Goal: Task Accomplishment & Management: Complete application form

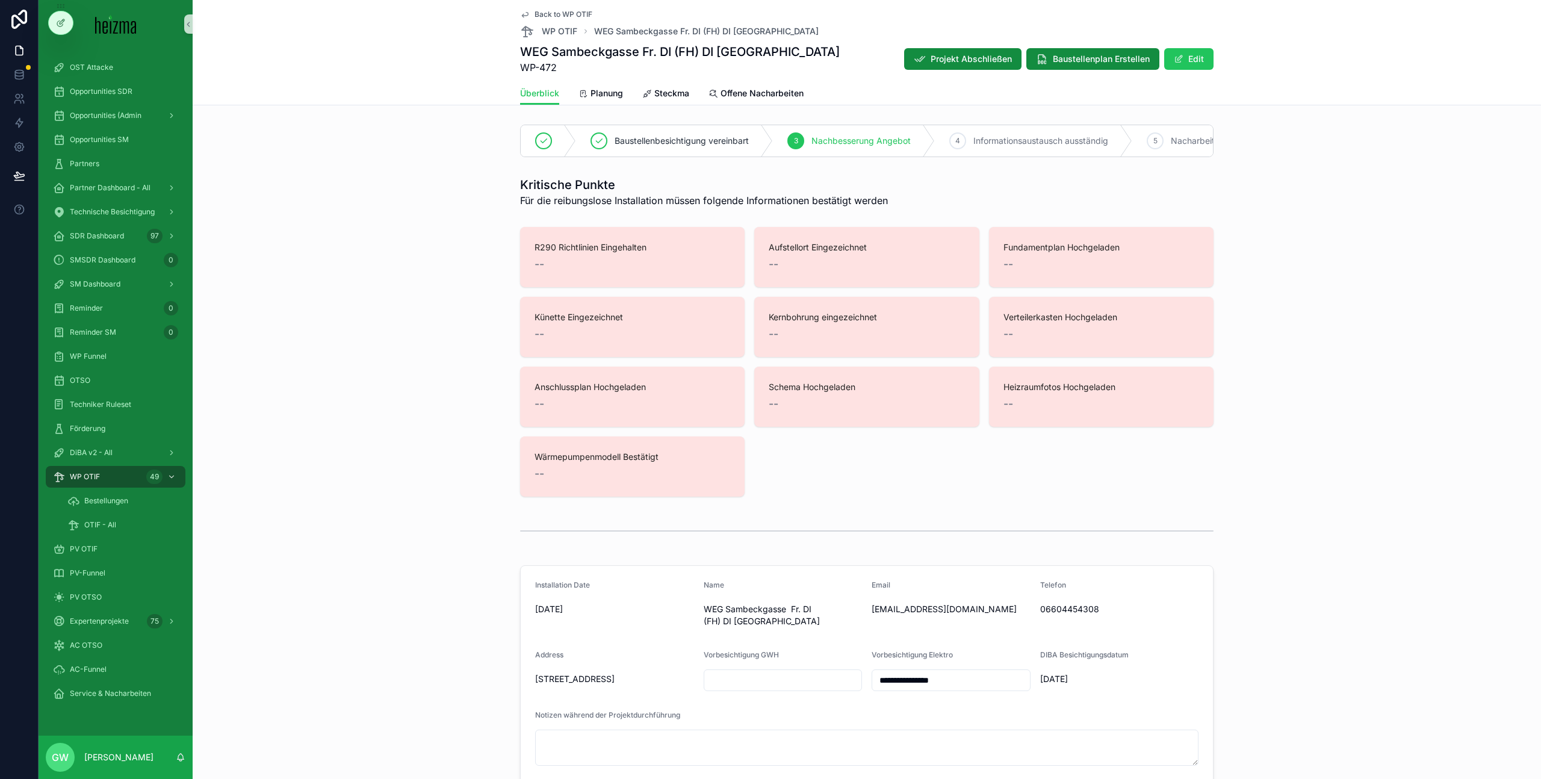
scroll to position [3643, 0]
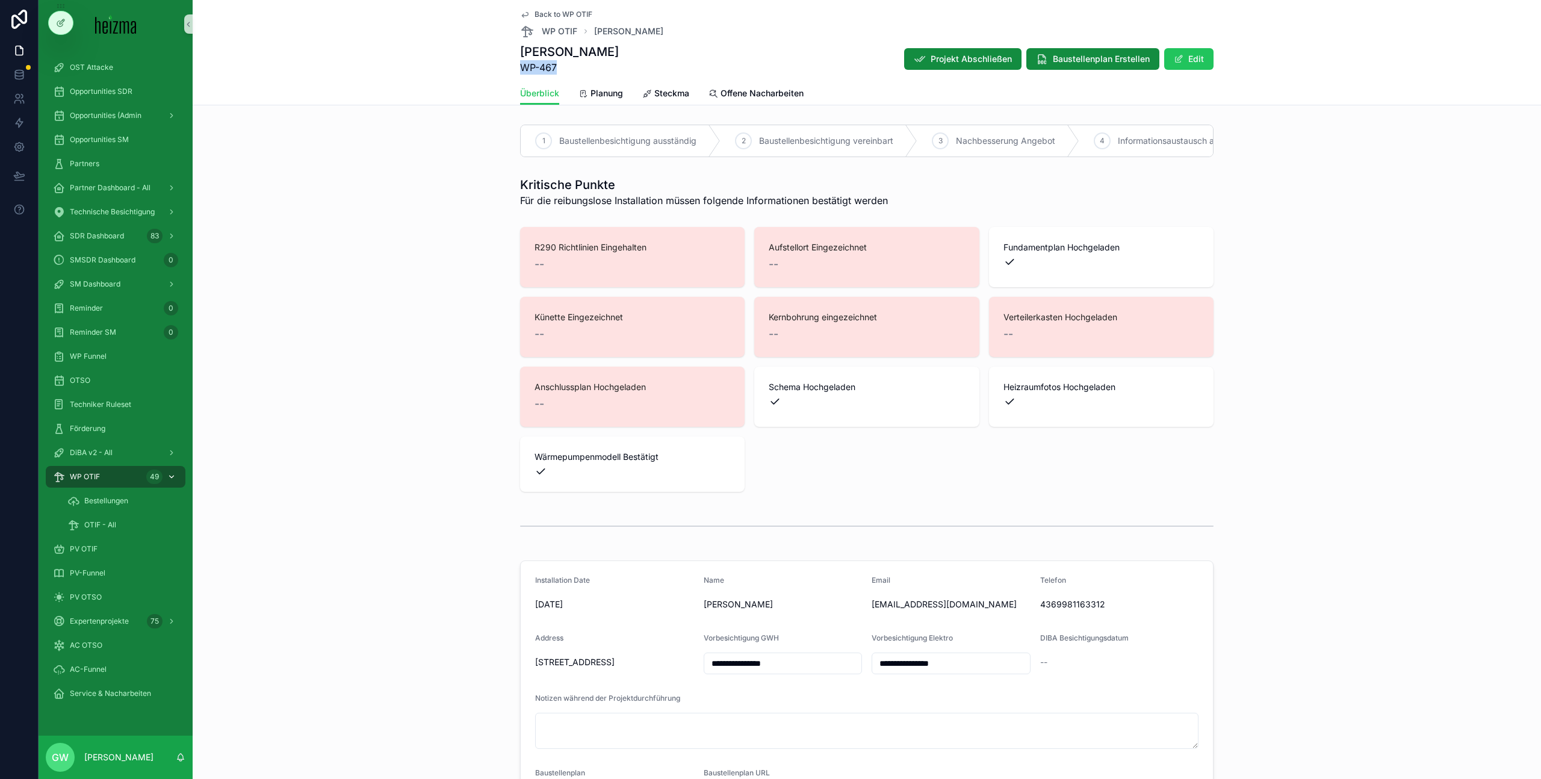
click at [111, 470] on div "WP OTIF 49" at bounding box center [115, 476] width 125 height 19
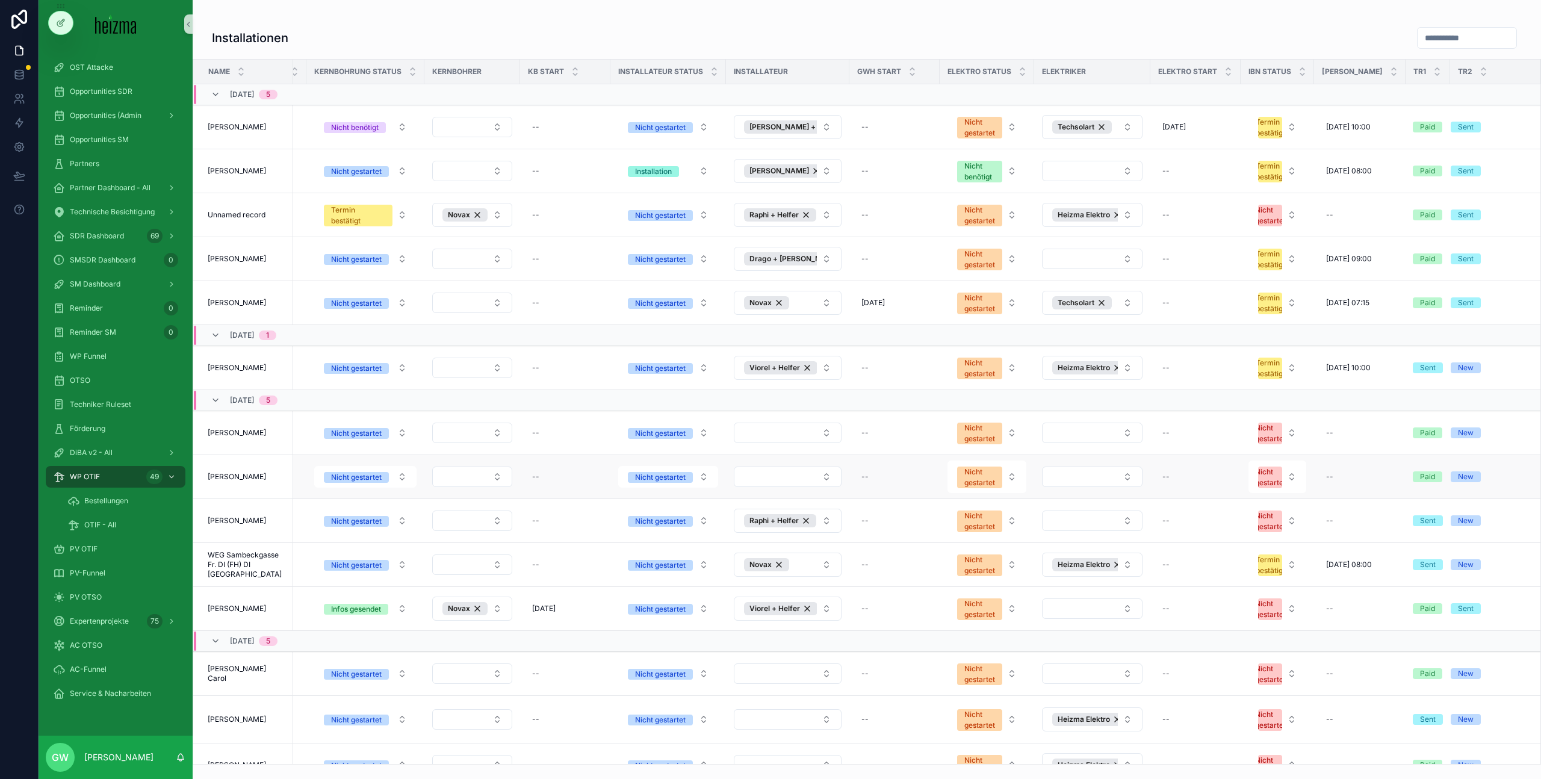
scroll to position [0, 1797]
click at [237, 213] on span "Unnamed record" at bounding box center [237, 215] width 58 height 10
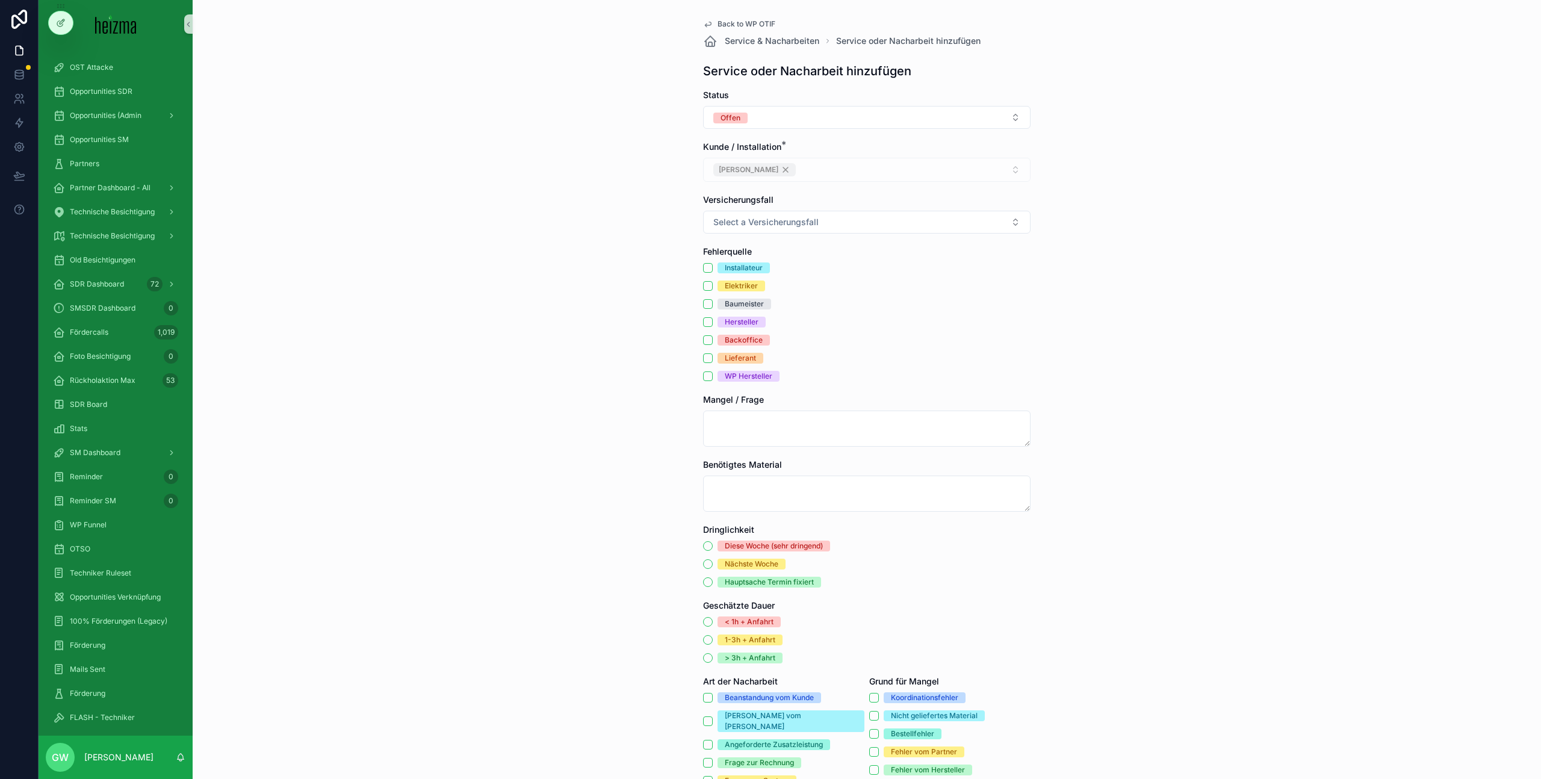
scroll to position [276, 0]
click at [742, 268] on div "Installateur" at bounding box center [744, 268] width 38 height 11
click at [713, 268] on button "Installateur" at bounding box center [708, 268] width 10 height 10
click at [741, 282] on div "Elektriker" at bounding box center [741, 286] width 33 height 11
click at [713, 282] on button "Elektriker" at bounding box center [708, 286] width 10 height 10
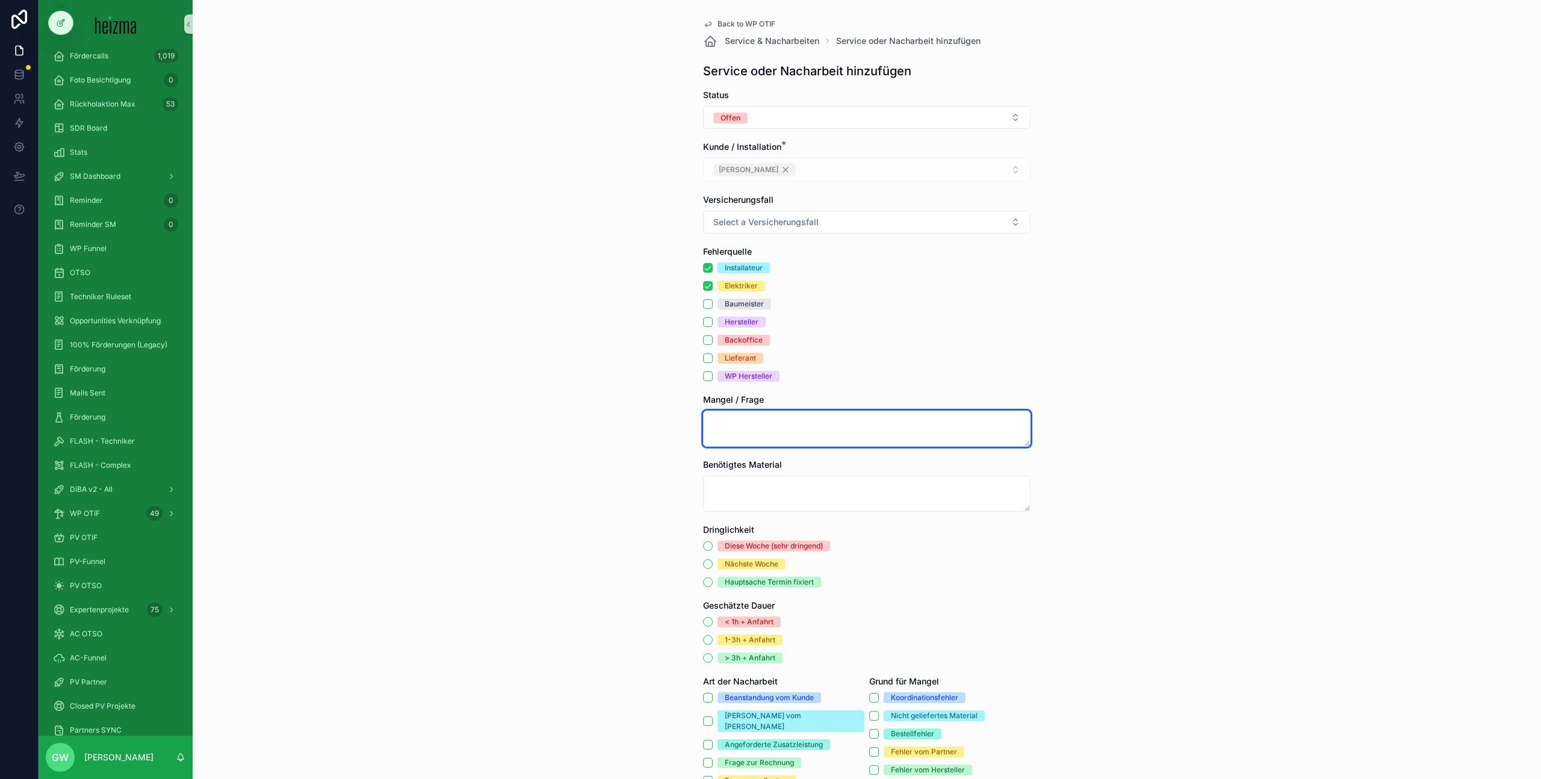
click at [720, 411] on textarea "scrollable content" at bounding box center [867, 429] width 328 height 36
paste textarea "**********"
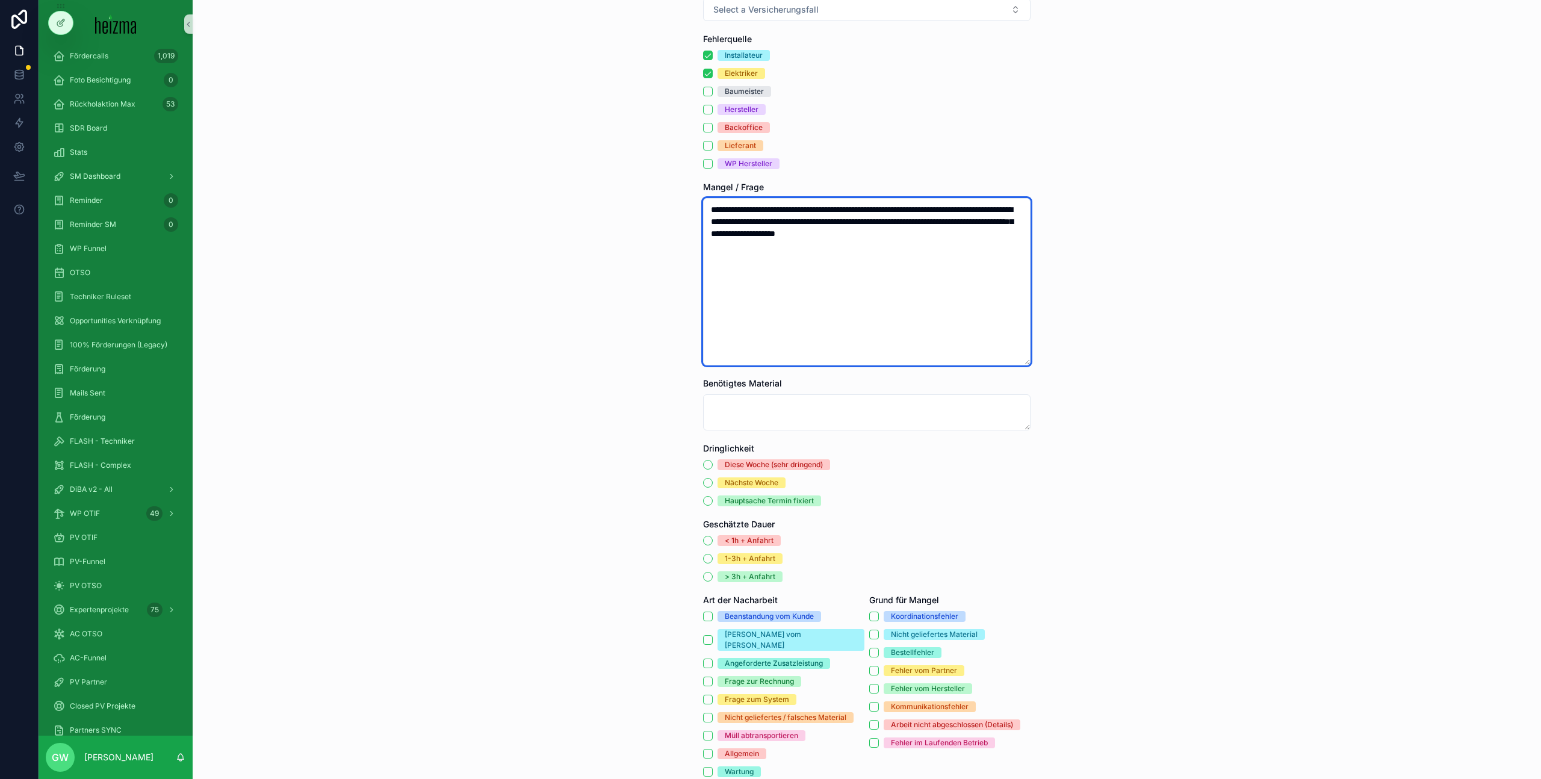
scroll to position [288, 0]
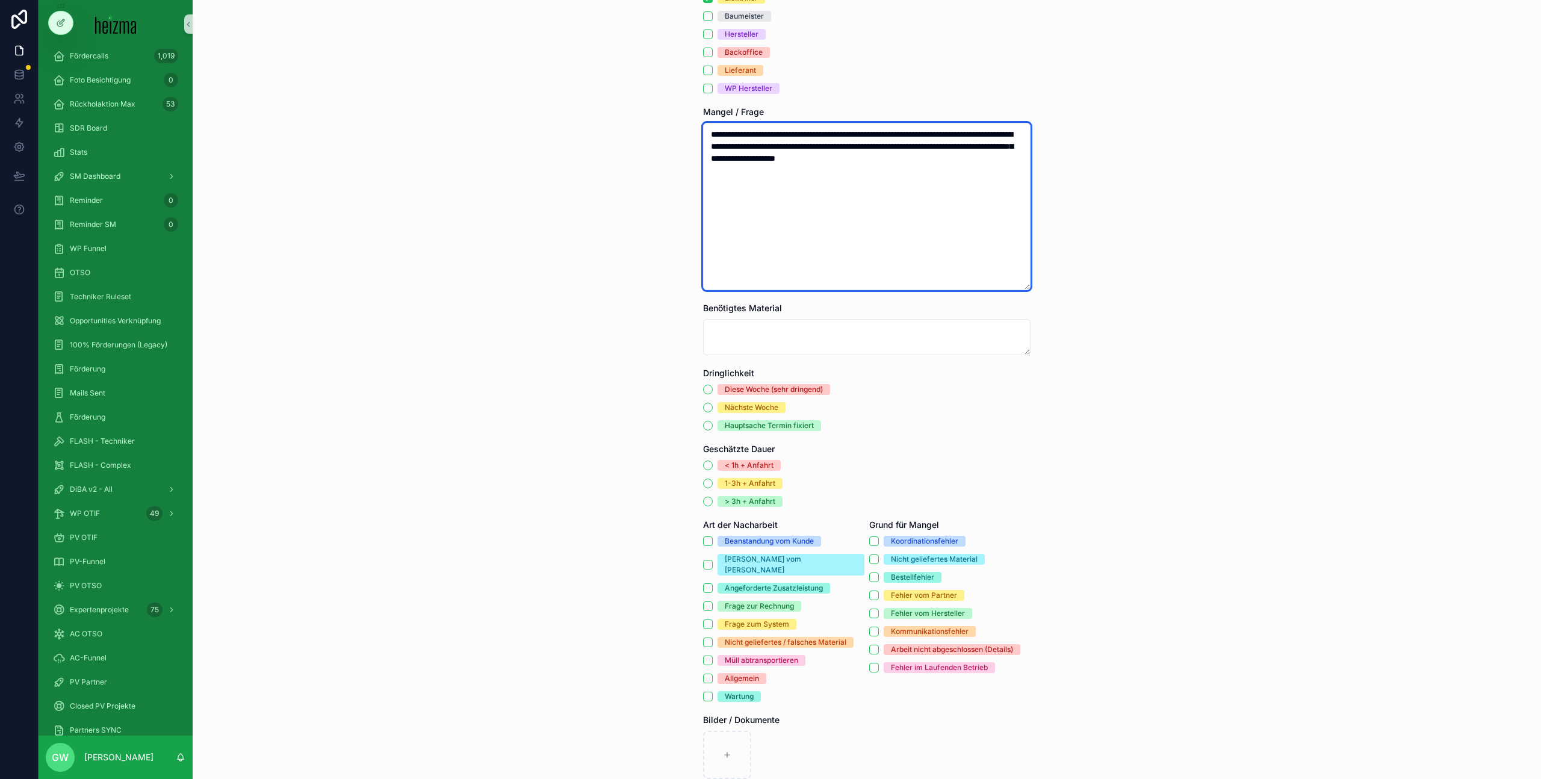
type textarea "**********"
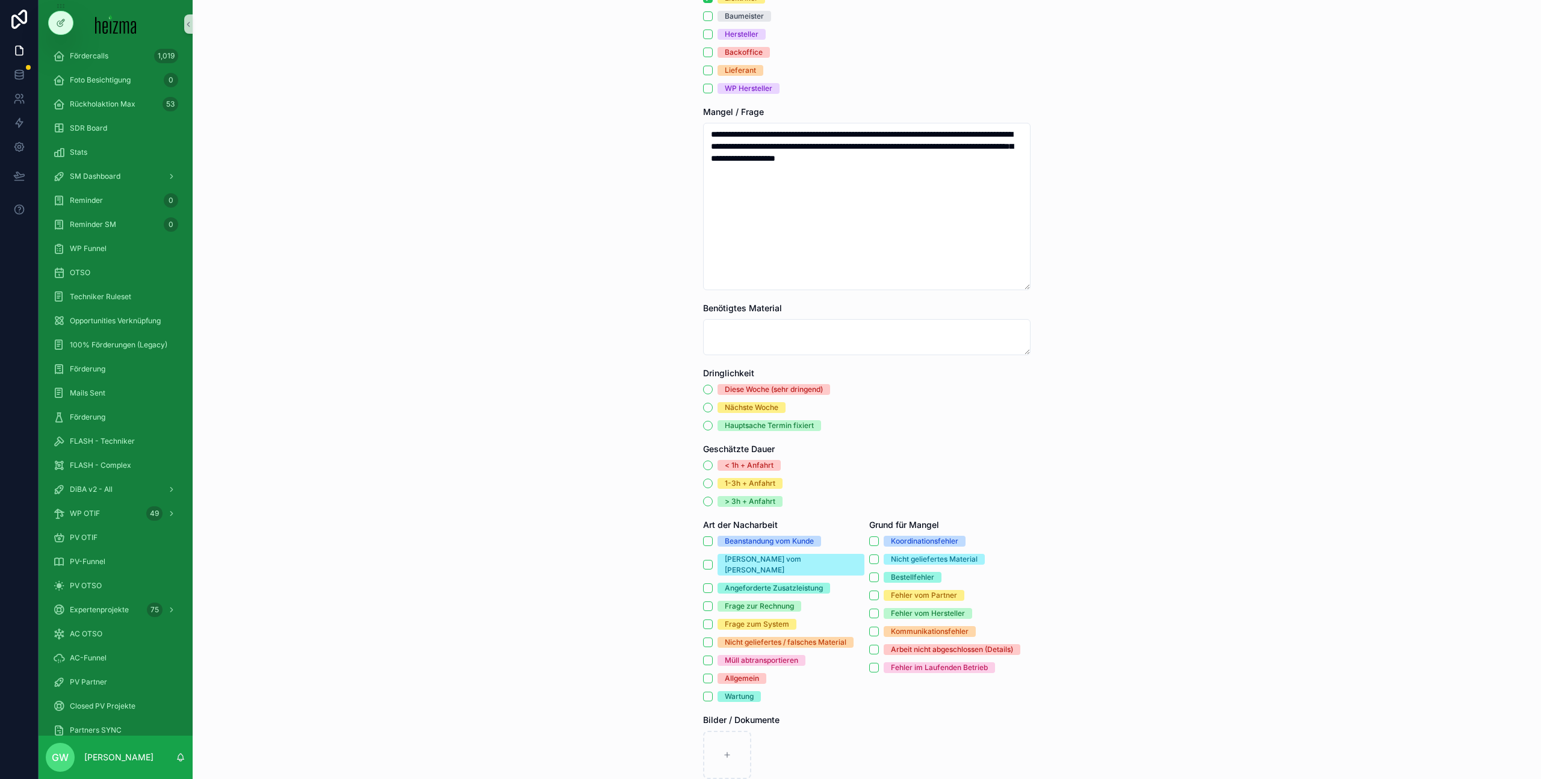
click at [732, 469] on div "< 1h + Anfahrt" at bounding box center [749, 465] width 49 height 11
click at [713, 469] on button "< 1h + Anfahrt" at bounding box center [708, 466] width 10 height 10
click at [747, 428] on div "Hauptsache Termin fixiert" at bounding box center [769, 425] width 89 height 11
click at [713, 428] on button "Hauptsache Termin fixiert" at bounding box center [708, 426] width 10 height 10
click at [910, 597] on div "Fehler vom Partner" at bounding box center [924, 595] width 66 height 11
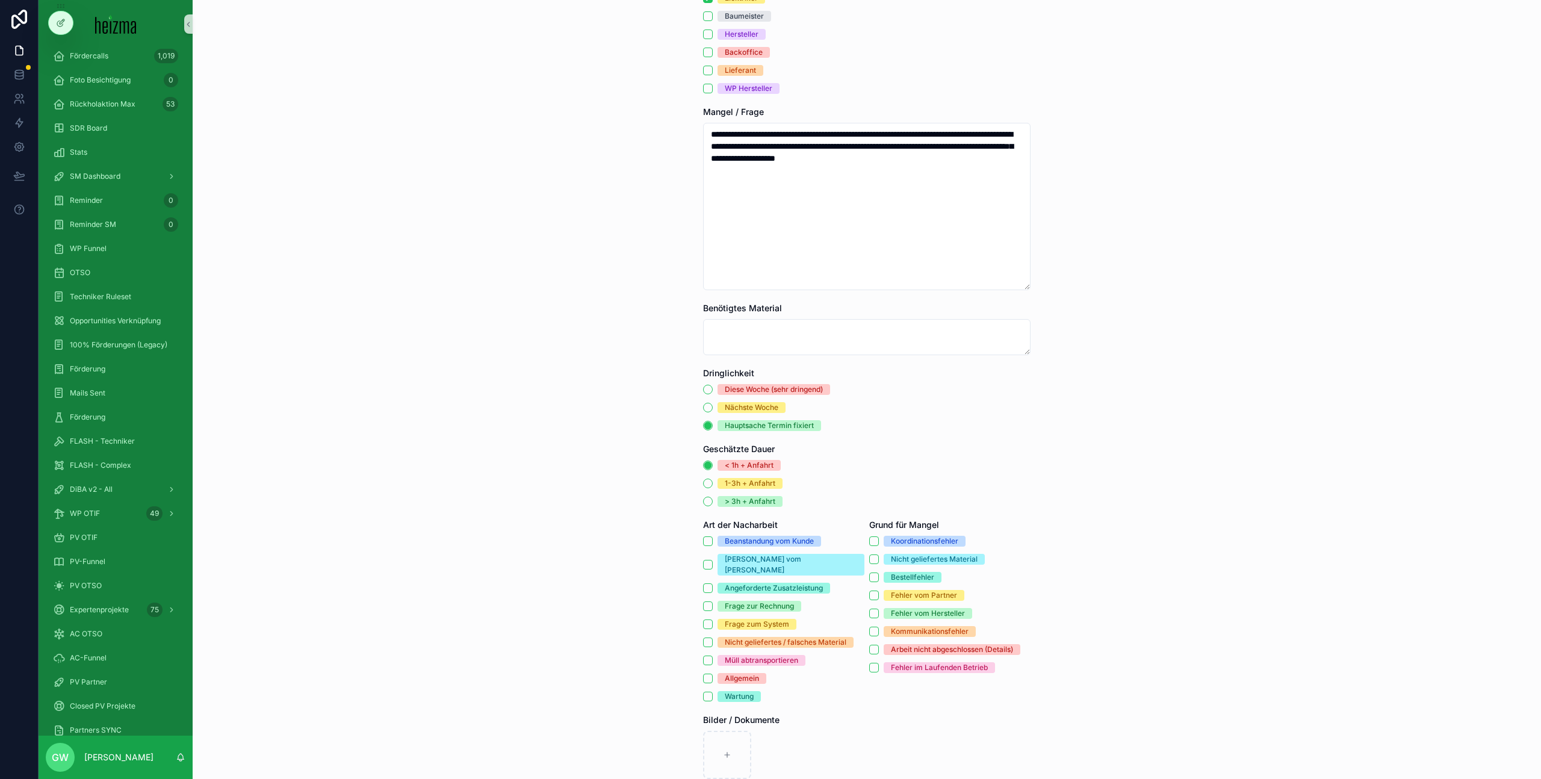
click at [879, 597] on button "Fehler vom Partner" at bounding box center [874, 596] width 10 height 10
click at [755, 560] on div "[PERSON_NAME] vom [PERSON_NAME]" at bounding box center [791, 565] width 132 height 22
click at [713, 560] on button "[PERSON_NAME] vom [PERSON_NAME]" at bounding box center [708, 565] width 10 height 10
click at [748, 619] on div "Frage zum System" at bounding box center [757, 624] width 64 height 11
click at [713, 620] on button "Frage zum System" at bounding box center [708, 625] width 10 height 10
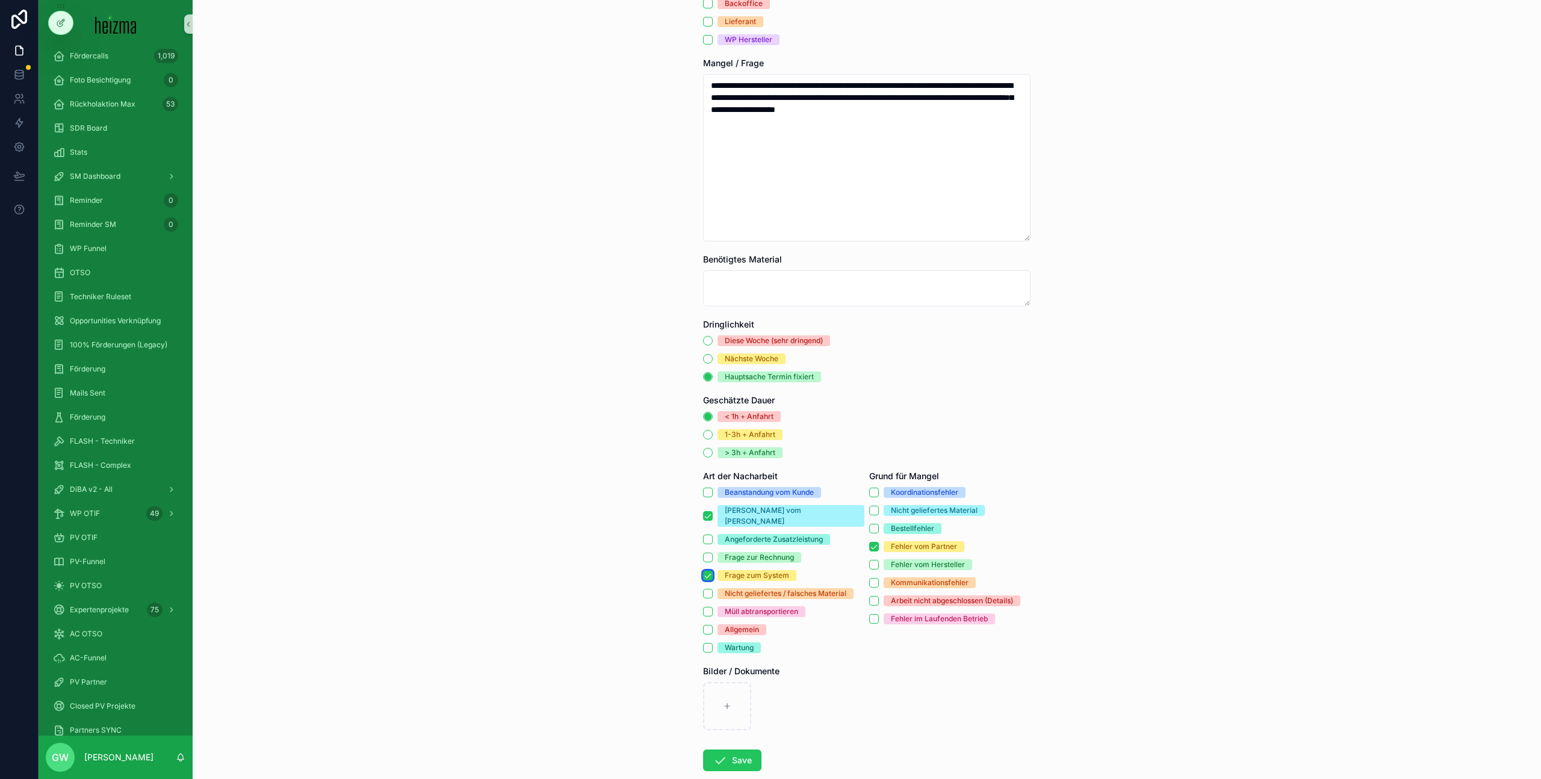
scroll to position [380, 0]
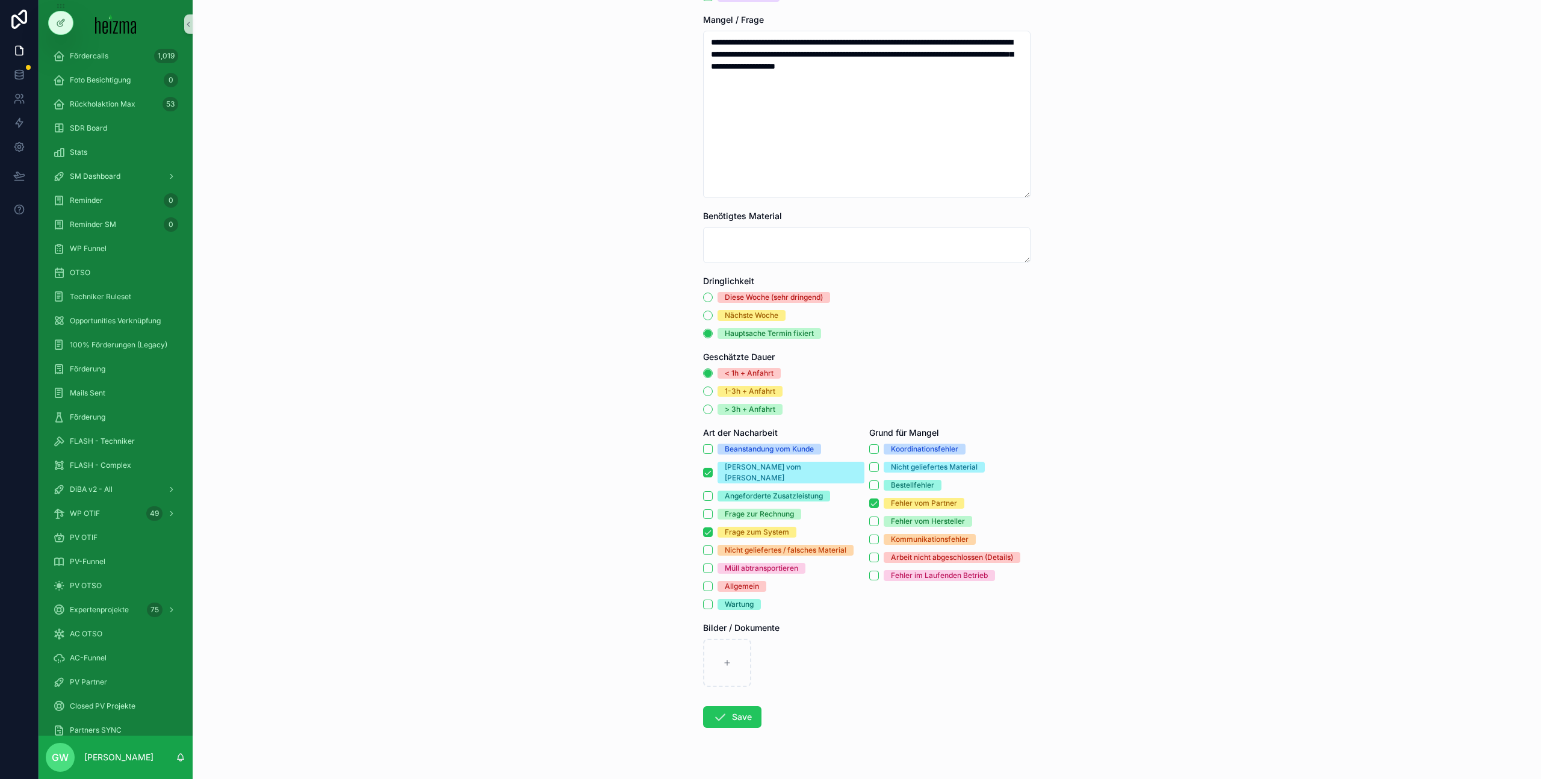
click at [919, 549] on div "Koordinationsfehler Nicht geliefertes Material Bestellfehler Fehler vom Partner…" at bounding box center [949, 512] width 161 height 137
click at [918, 553] on div "Arbeit nicht abgeschlossen (Details)" at bounding box center [952, 557] width 122 height 11
click at [879, 553] on button "Arbeit nicht abgeschlossen (Details)" at bounding box center [874, 558] width 10 height 10
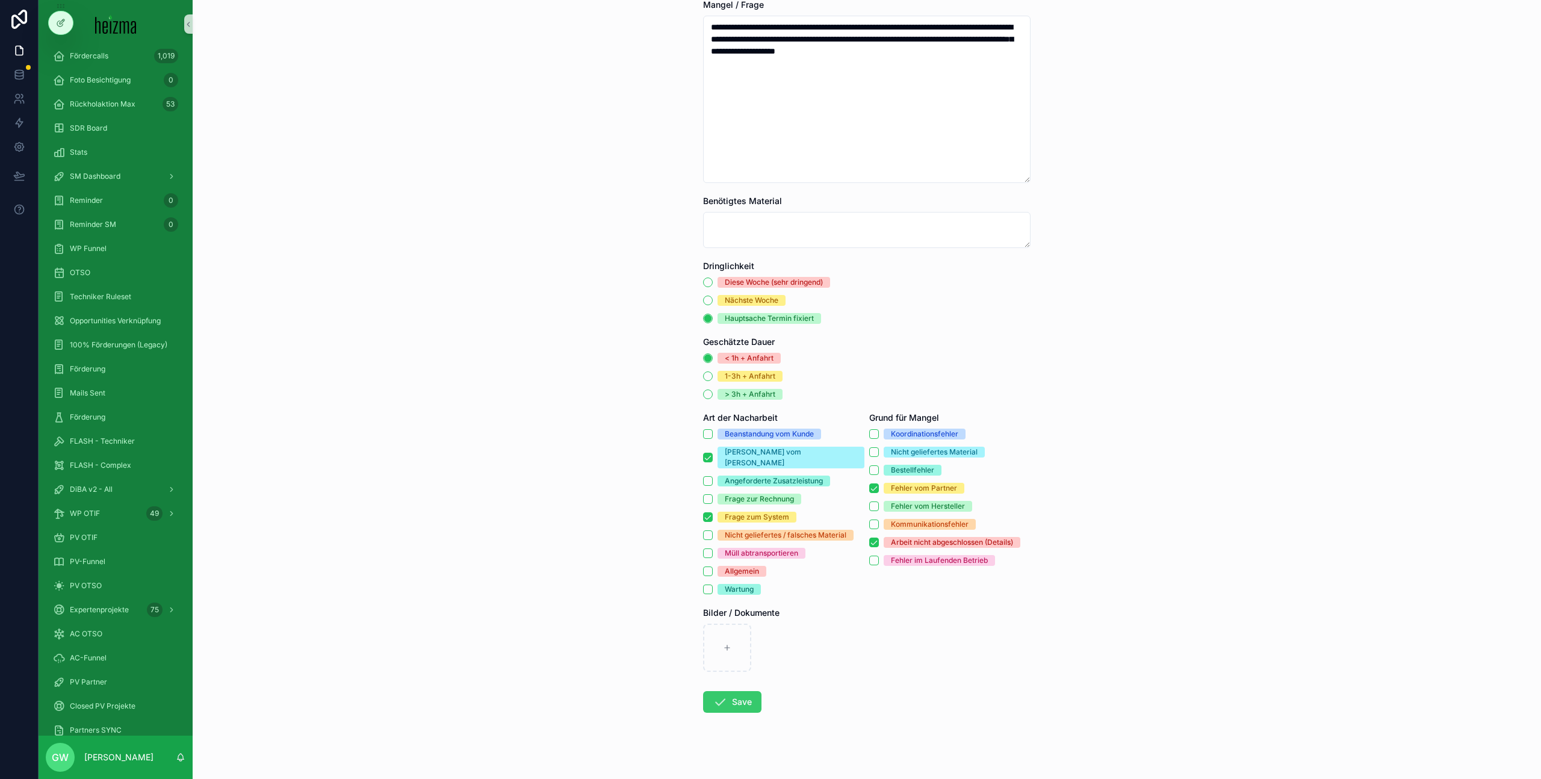
click at [755, 694] on button "Save" at bounding box center [732, 702] width 58 height 22
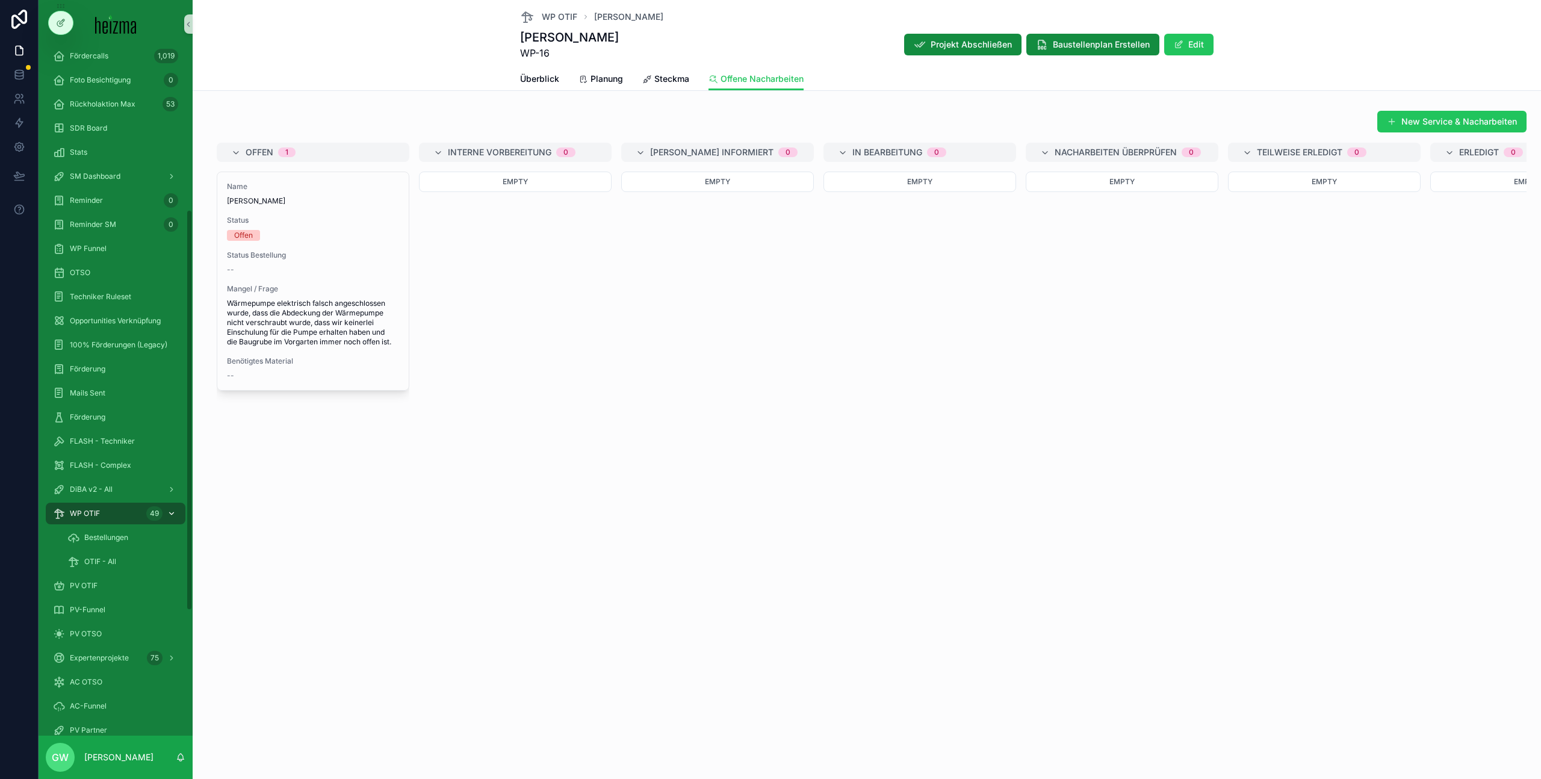
click at [109, 523] on link "WP OTIF 49" at bounding box center [116, 514] width 140 height 22
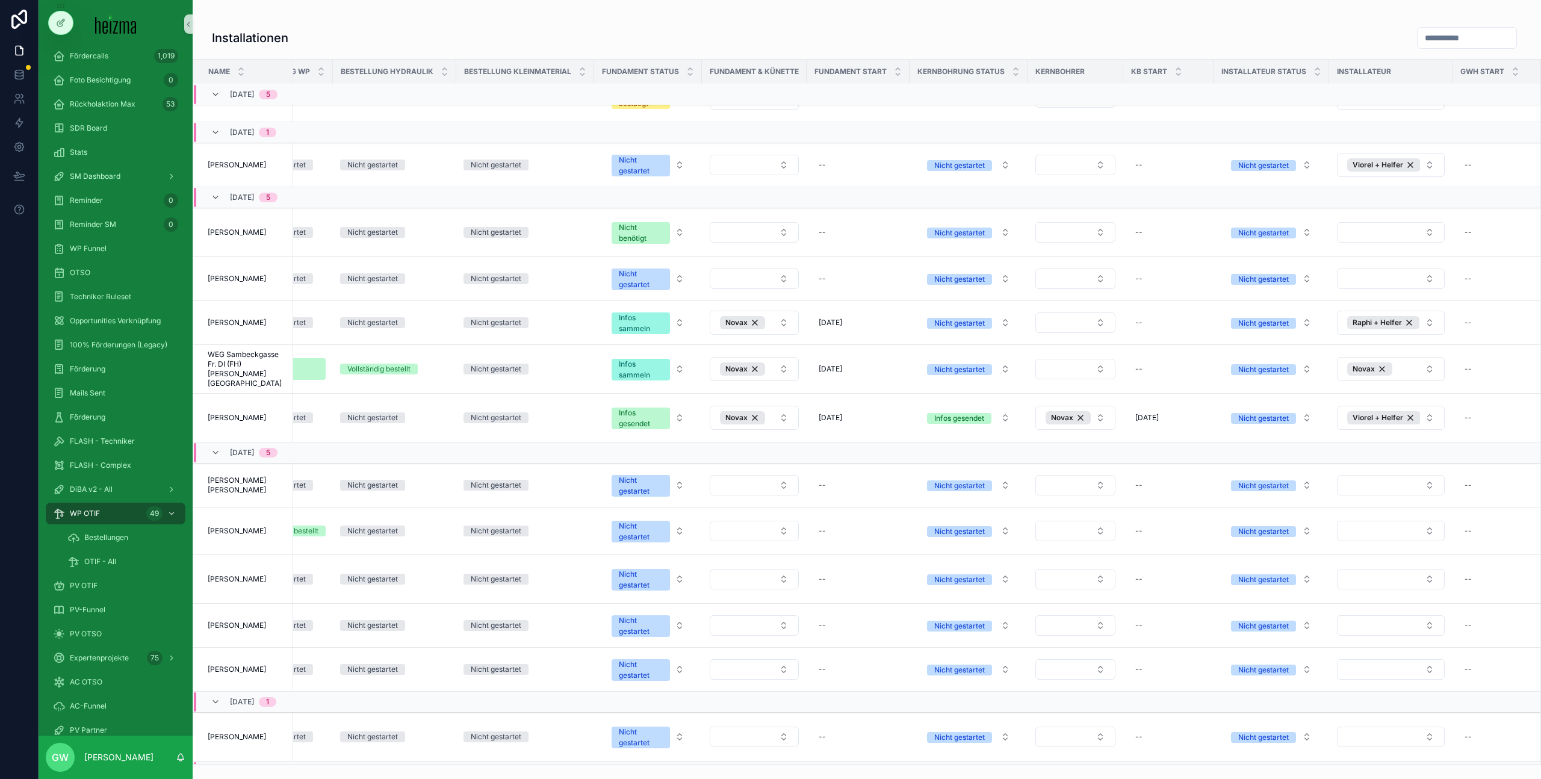
scroll to position [213, 1189]
click at [775, 521] on button "Select Button" at bounding box center [751, 531] width 89 height 20
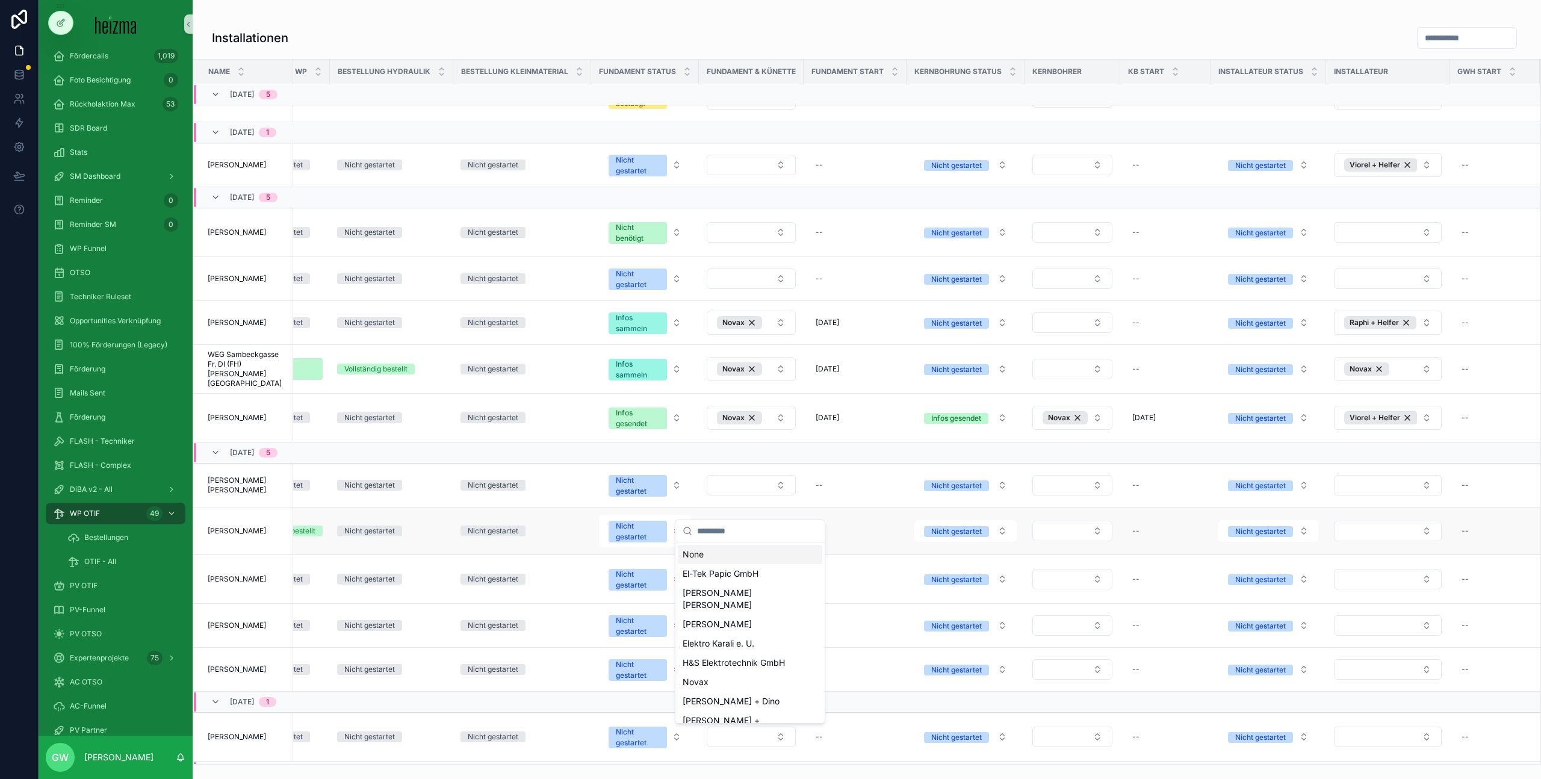
click at [727, 521] on button "Select Button" at bounding box center [751, 531] width 89 height 20
click at [669, 515] on button "Nicht gestartet" at bounding box center [645, 531] width 92 height 33
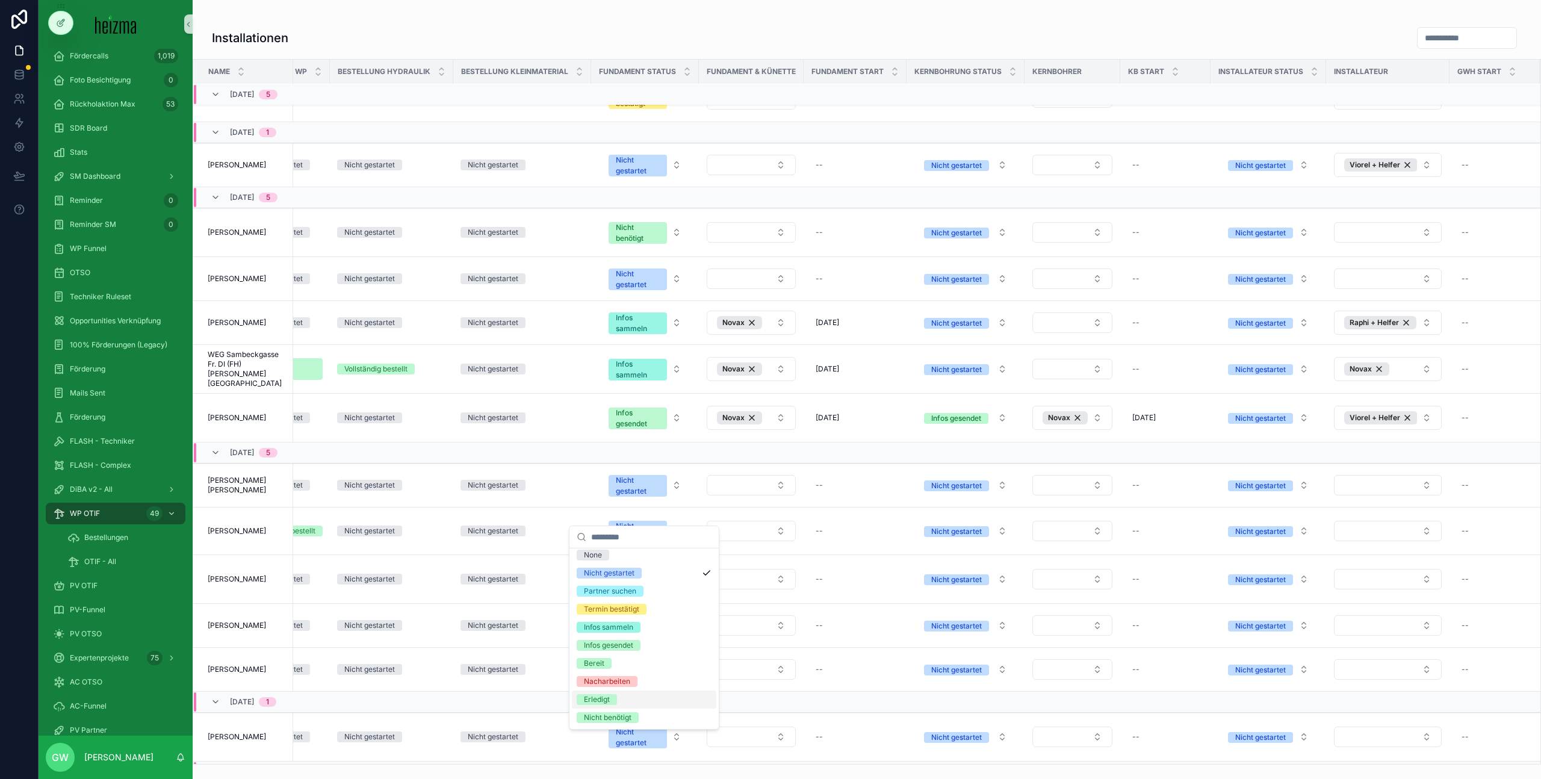
scroll to position [0, 0]
click at [638, 597] on span "Partner suchen" at bounding box center [610, 596] width 67 height 11
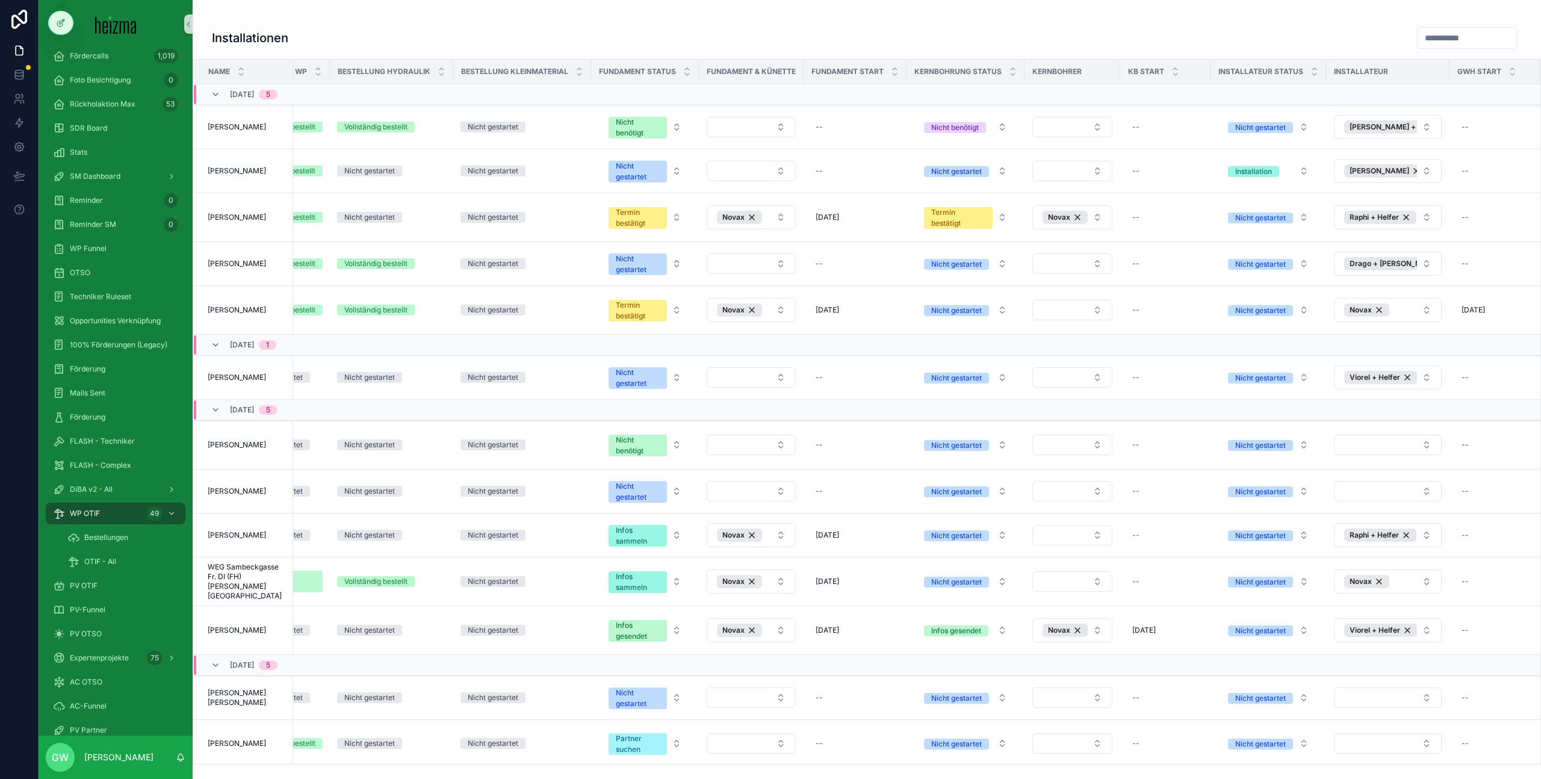
scroll to position [208, 1189]
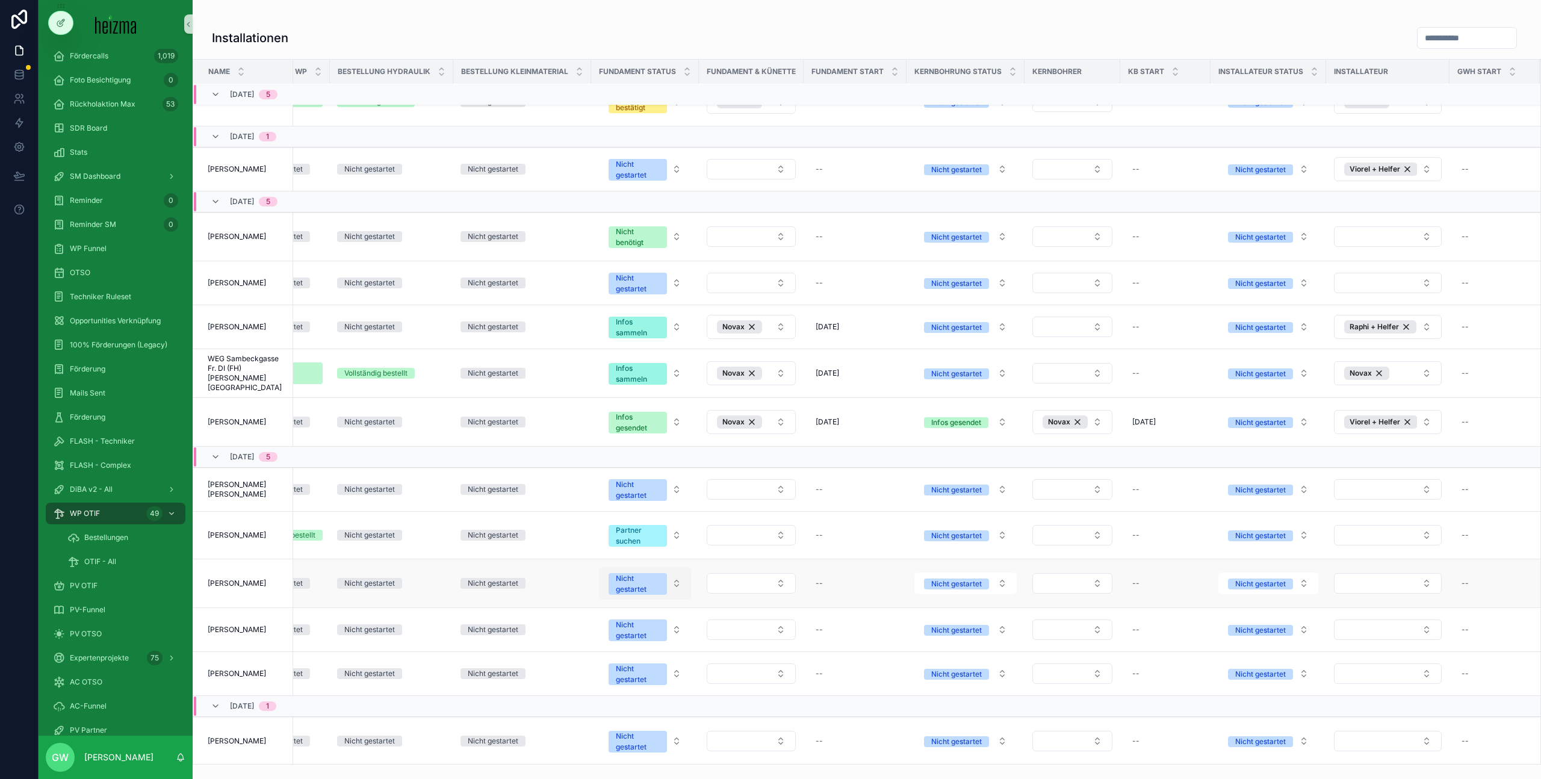
click at [646, 570] on button "Nicht gestartet" at bounding box center [645, 583] width 92 height 33
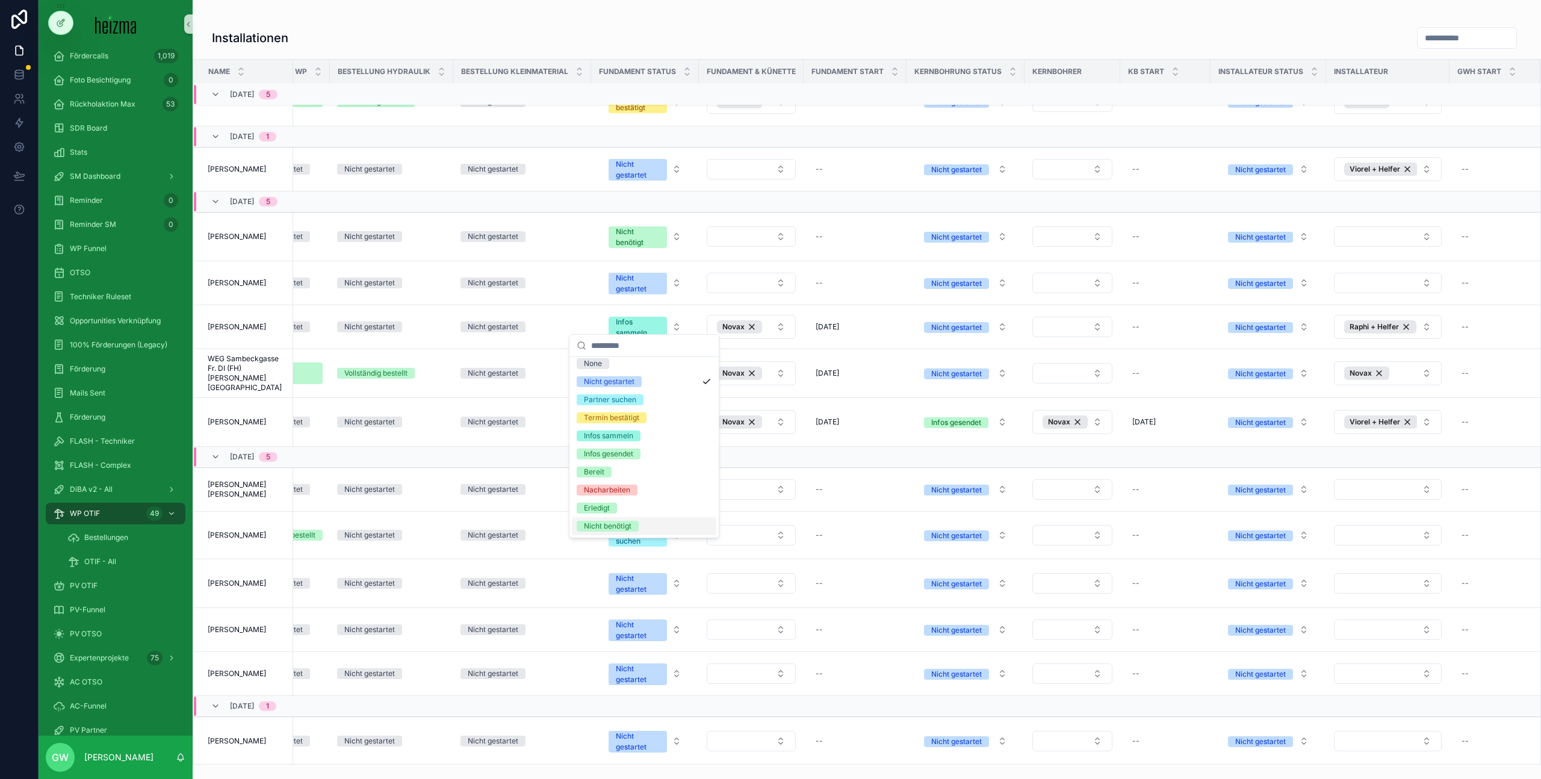
scroll to position [0, 0]
click at [637, 402] on span "Partner suchen" at bounding box center [610, 404] width 67 height 11
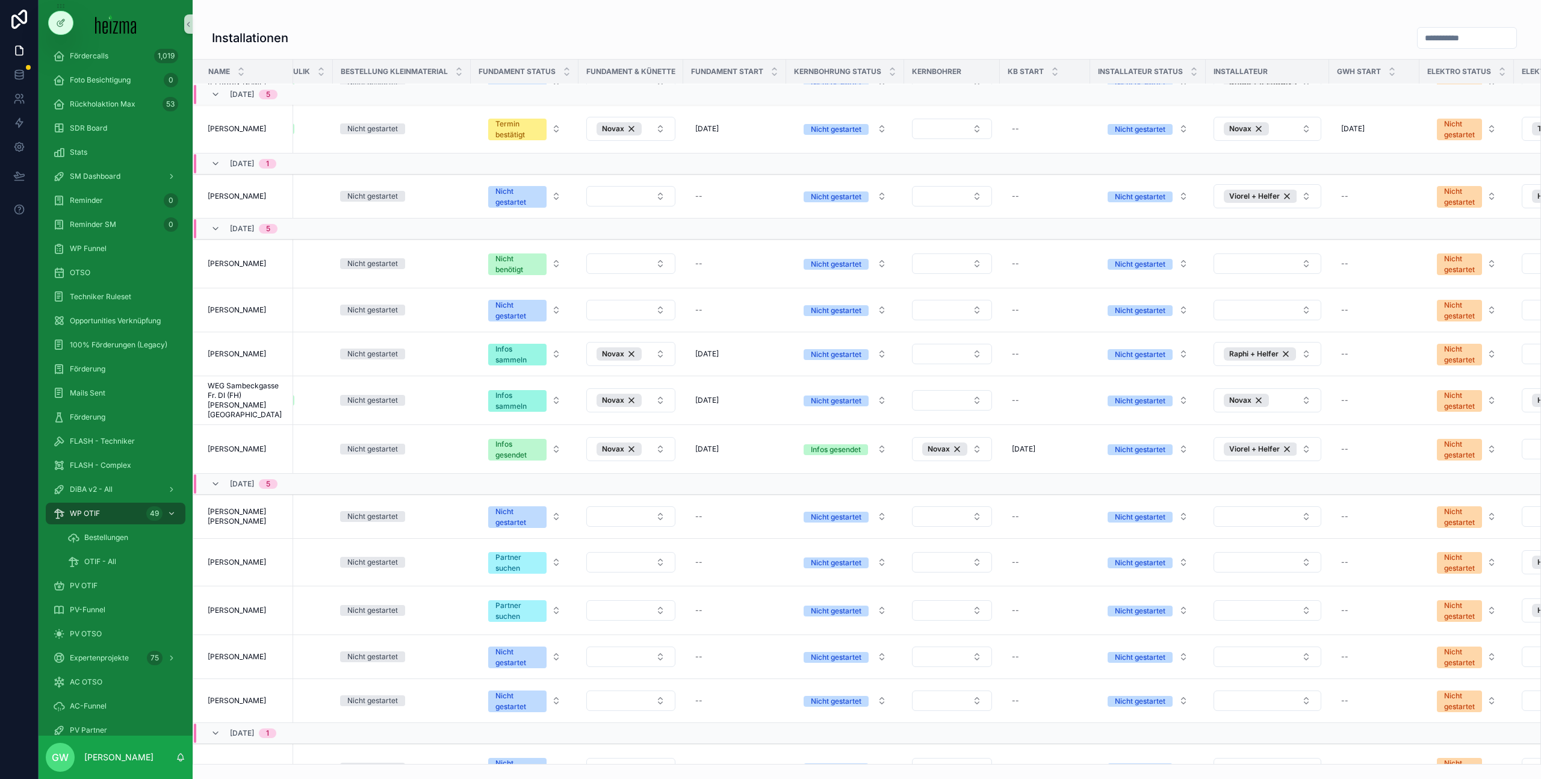
scroll to position [181, 1323]
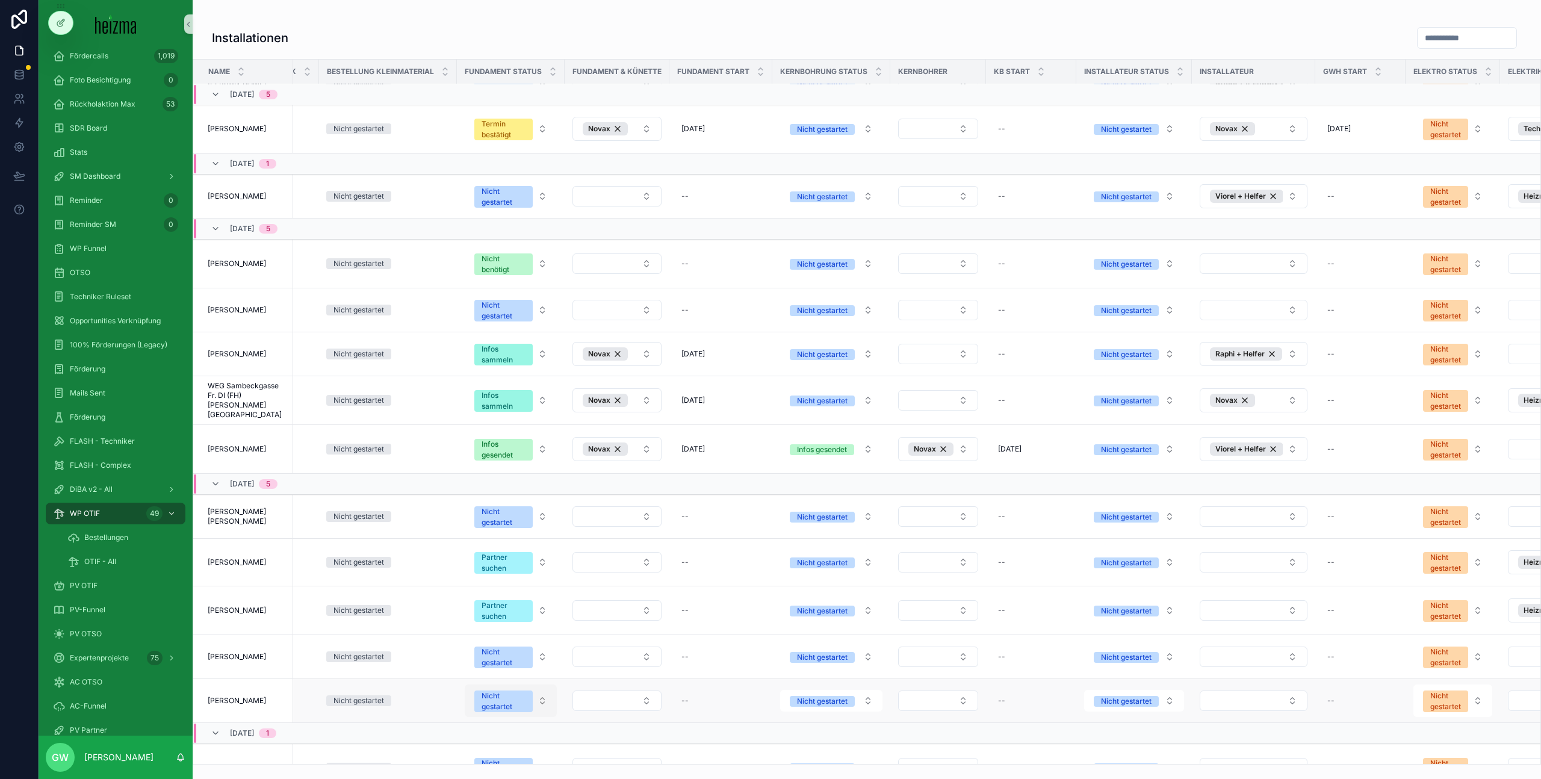
click at [533, 685] on button "Nicht gestartet" at bounding box center [511, 701] width 92 height 33
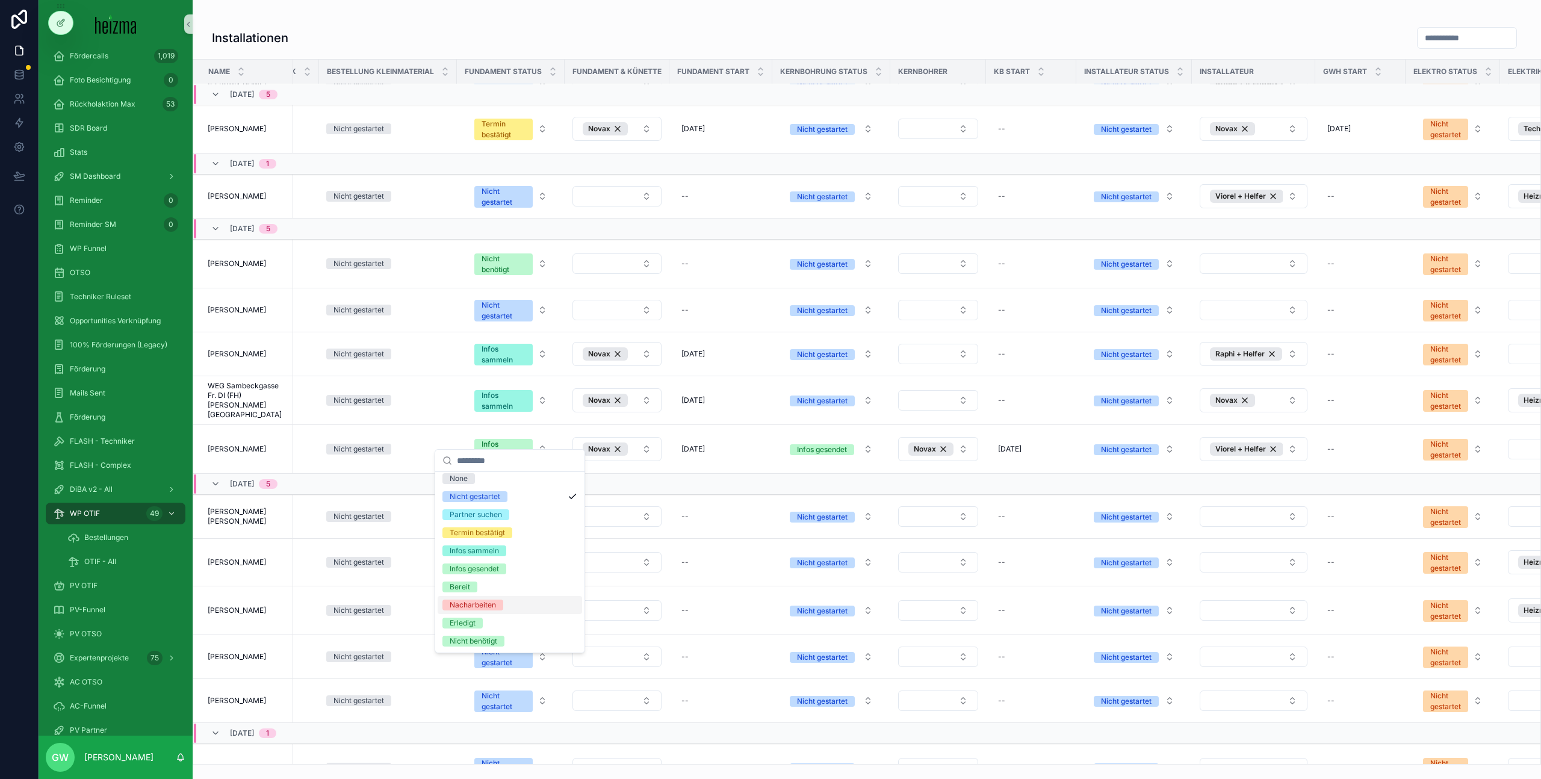
scroll to position [0, 0]
click at [501, 515] on div "Partner suchen" at bounding box center [476, 519] width 52 height 11
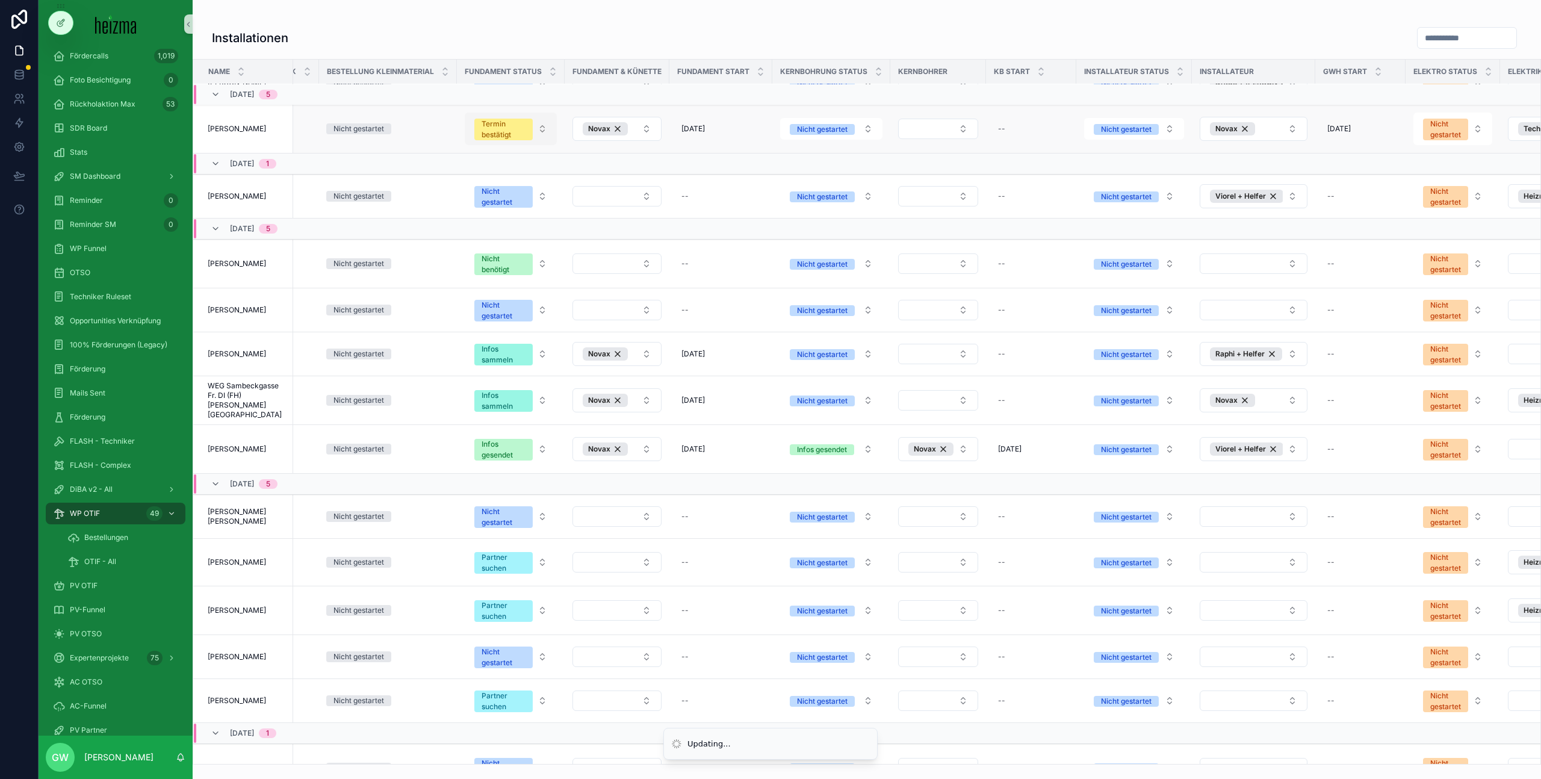
scroll to position [0, 1323]
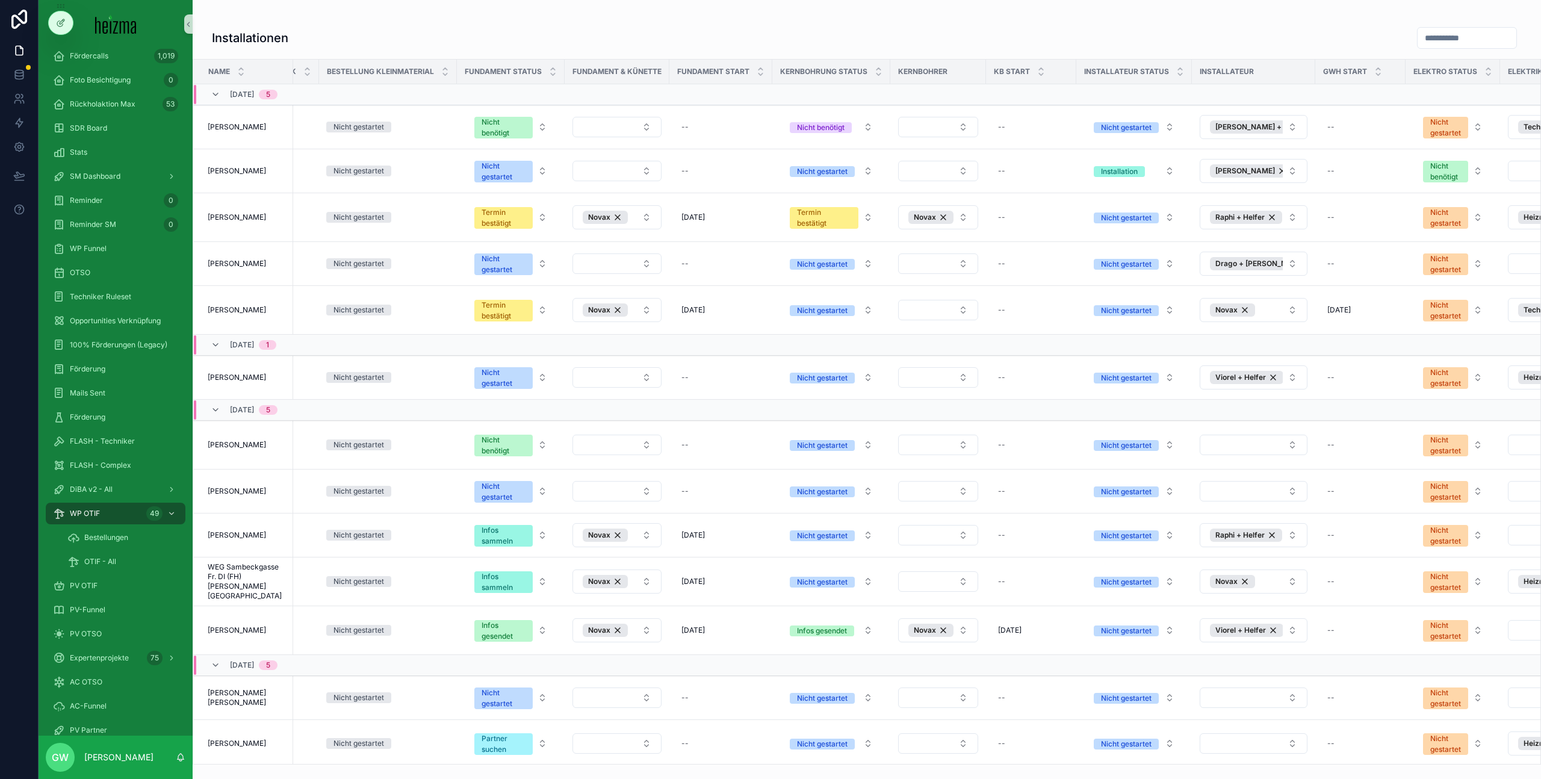
click at [284, 41] on h1 "Installationen" at bounding box center [250, 38] width 76 height 17
